Goal: Transaction & Acquisition: Purchase product/service

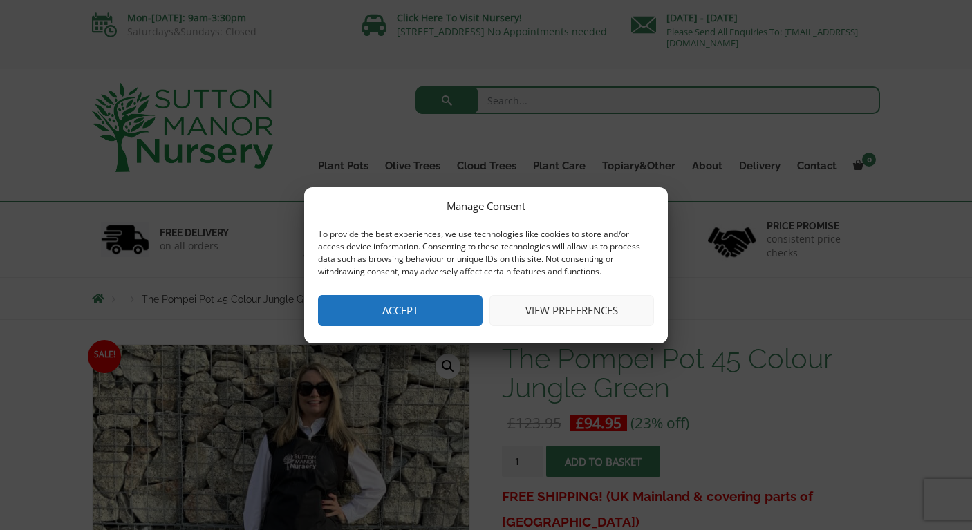
click at [422, 296] on button "Accept" at bounding box center [400, 310] width 164 height 31
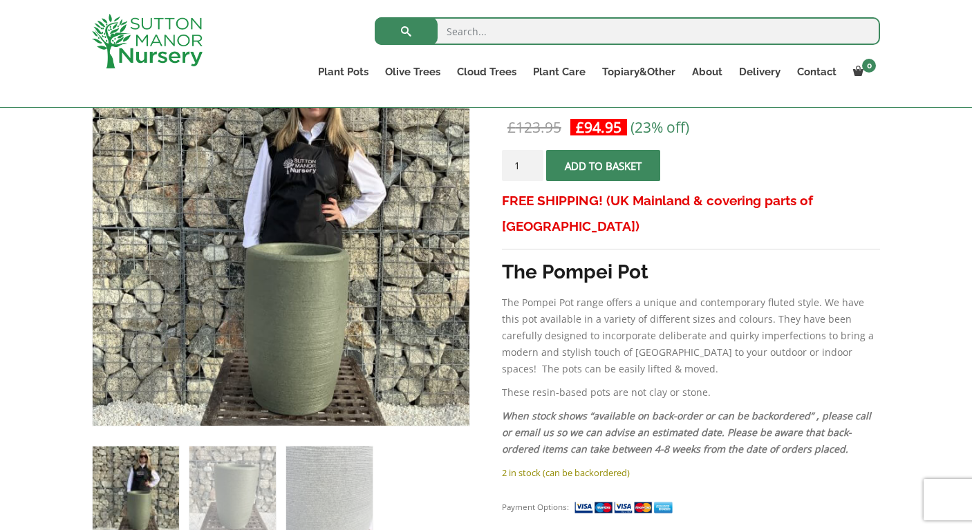
scroll to position [436, 0]
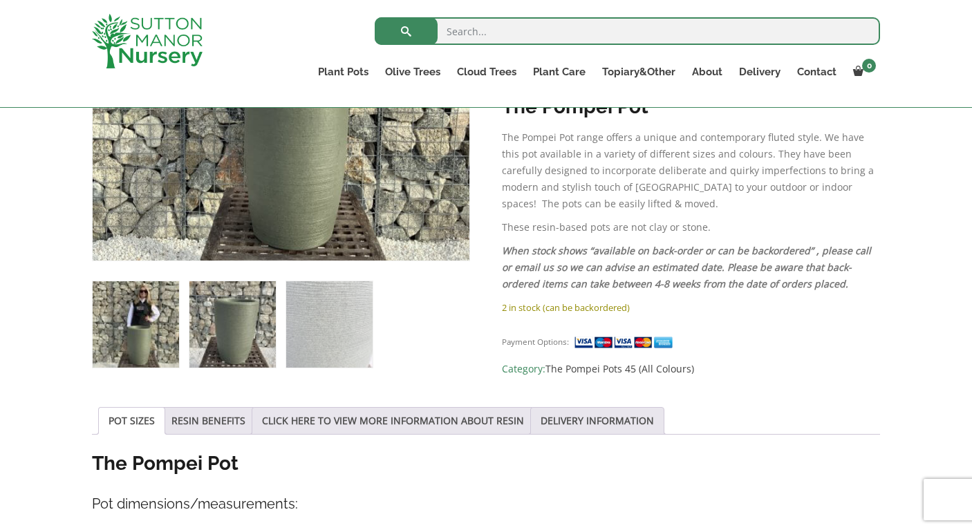
click at [205, 335] on img at bounding box center [232, 324] width 86 height 86
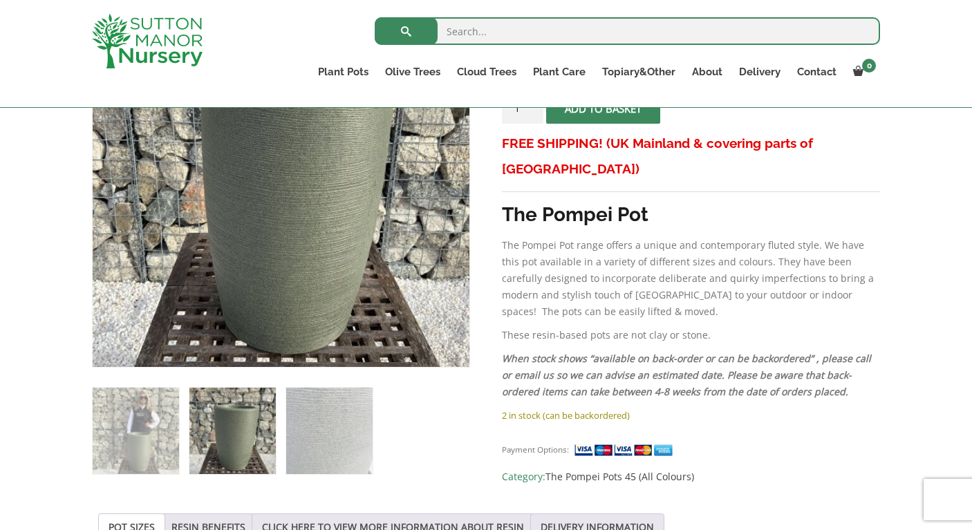
scroll to position [329, 0]
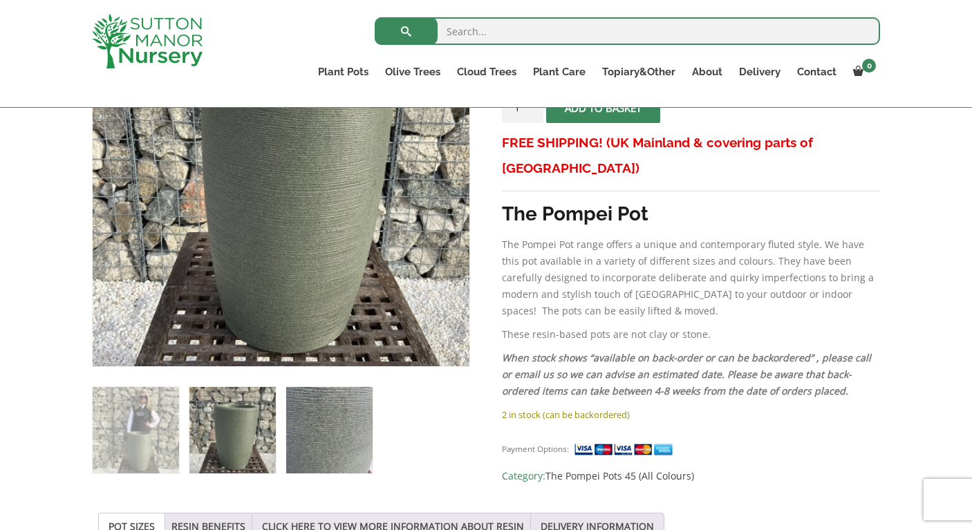
click at [302, 426] on img at bounding box center [329, 430] width 86 height 86
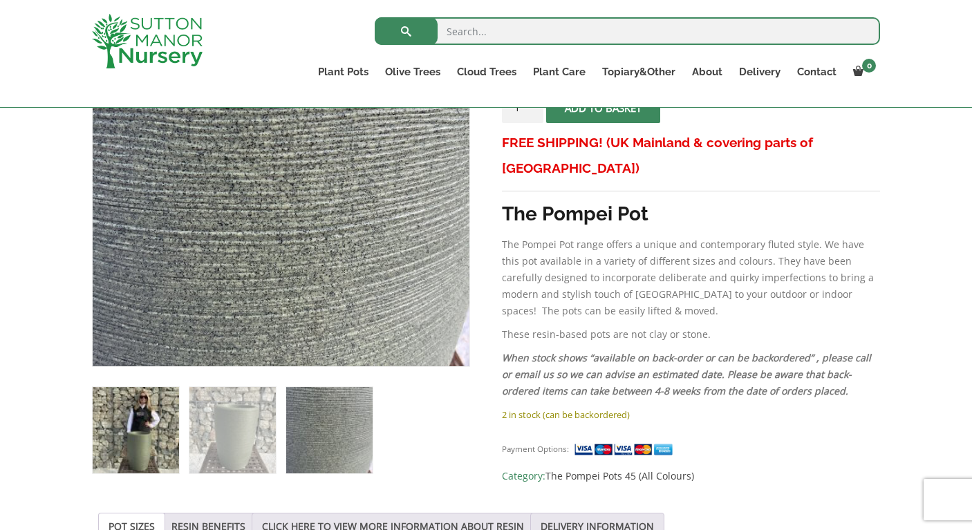
click at [120, 427] on img at bounding box center [136, 430] width 86 height 86
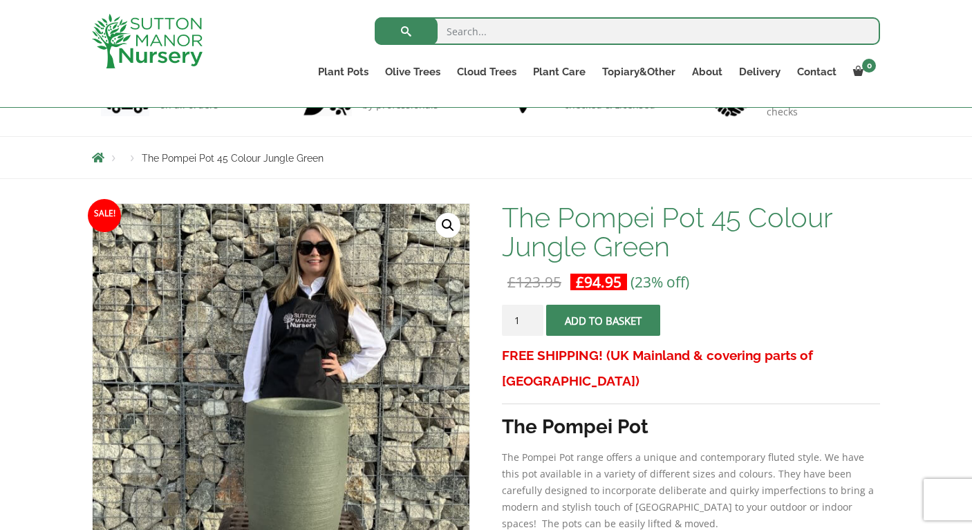
scroll to position [187, 0]
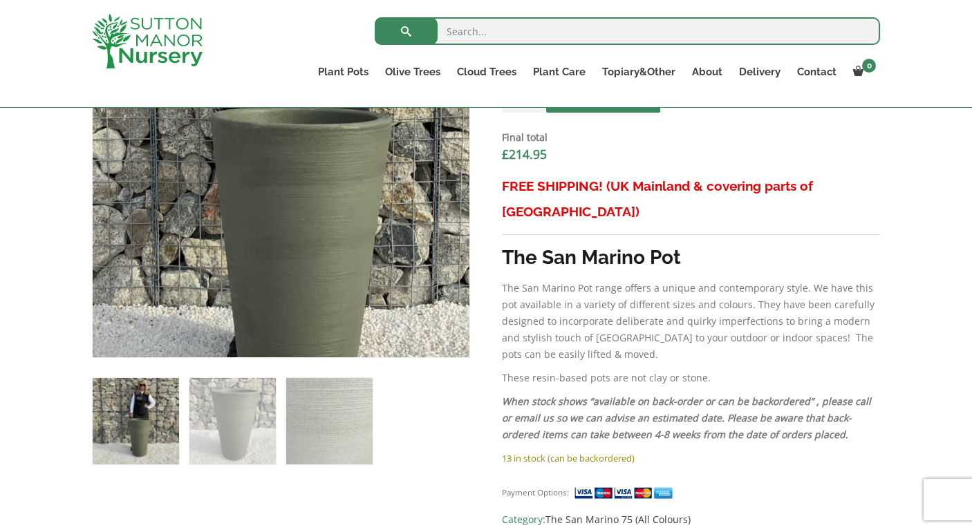
scroll to position [560, 0]
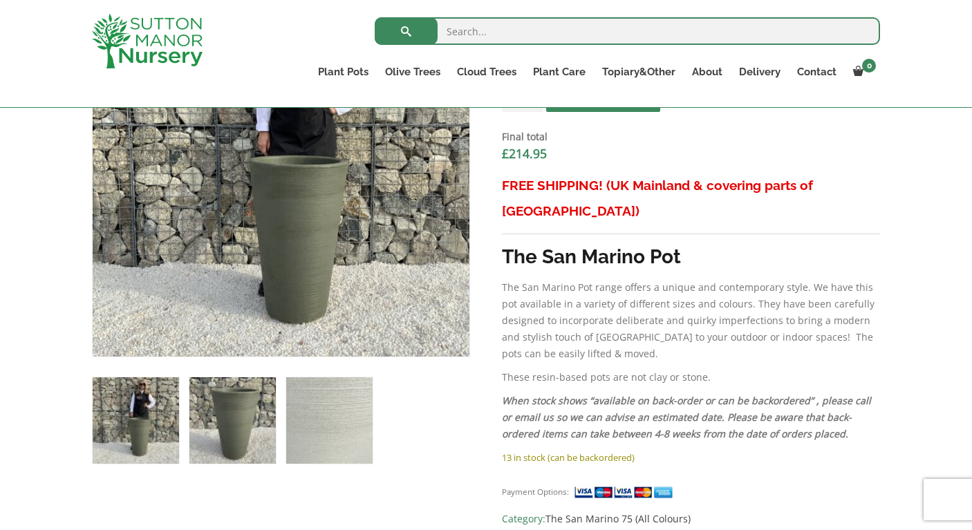
click at [249, 400] on img at bounding box center [232, 420] width 86 height 86
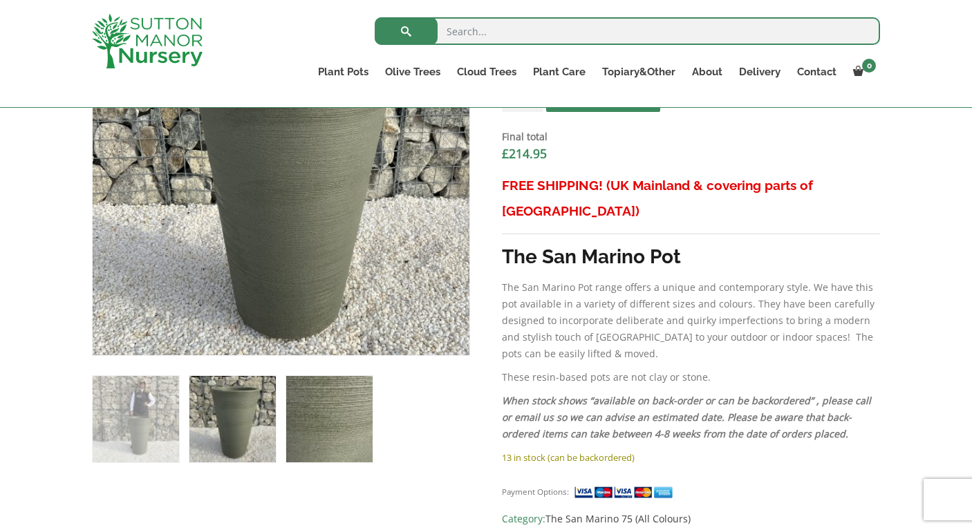
click at [336, 419] on img at bounding box center [329, 419] width 86 height 86
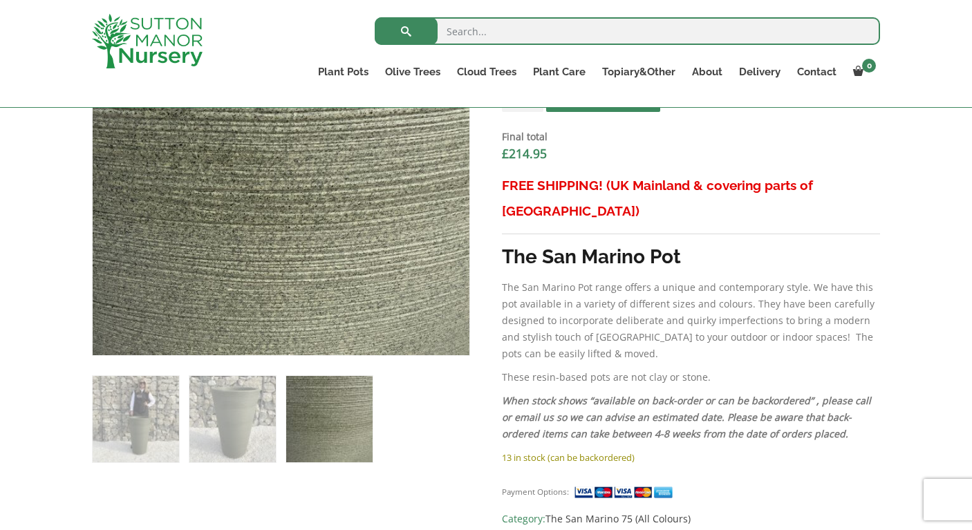
scroll to position [338, 0]
